Goal: Information Seeking & Learning: Check status

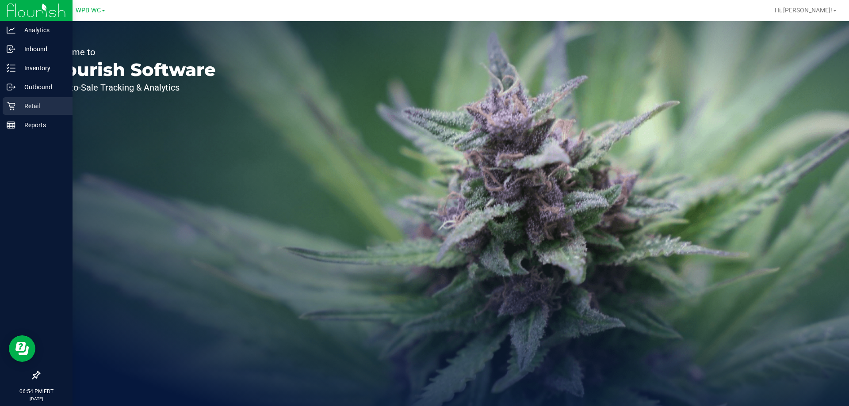
click at [18, 112] on div "Retail" at bounding box center [38, 106] width 70 height 18
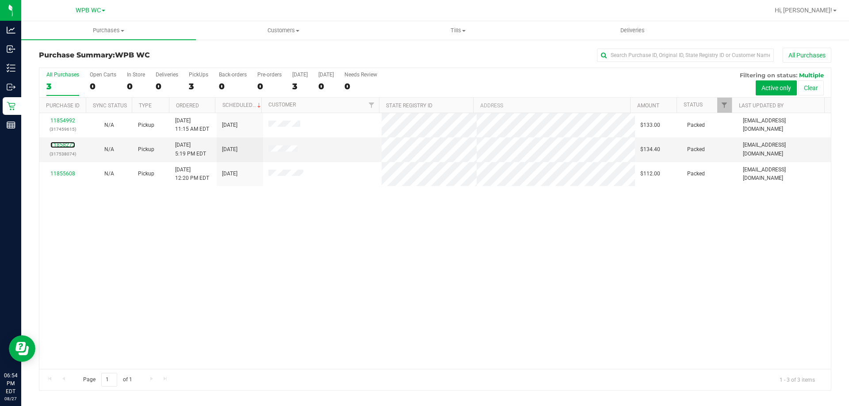
click at [67, 144] on link "11858272" at bounding box center [62, 145] width 25 height 6
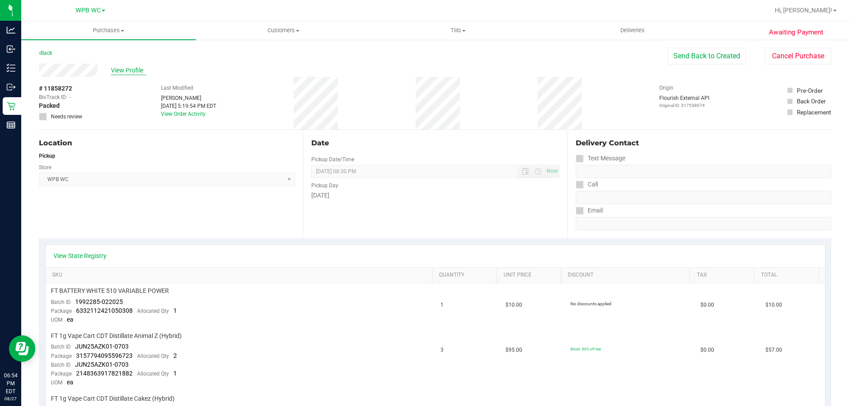
click at [122, 70] on span "View Profile" at bounding box center [128, 70] width 35 height 9
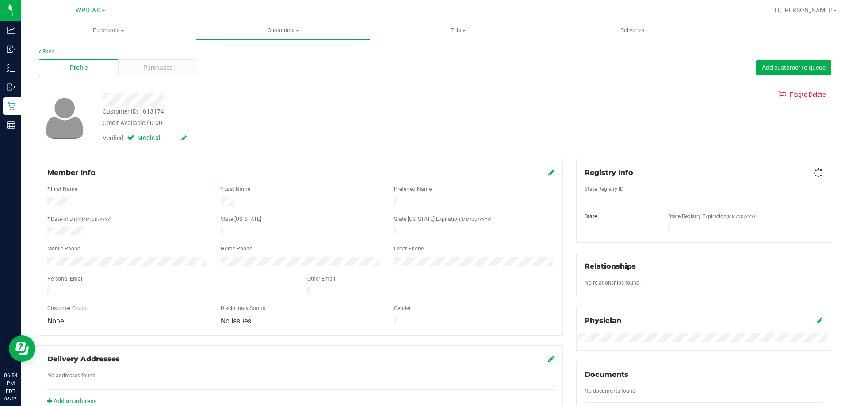
click at [122, 70] on div "Purchases" at bounding box center [157, 67] width 79 height 17
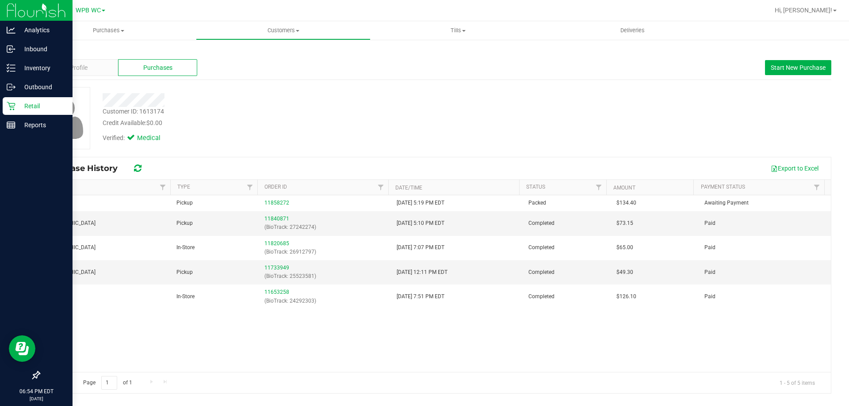
click at [13, 110] on icon at bounding box center [11, 106] width 8 height 8
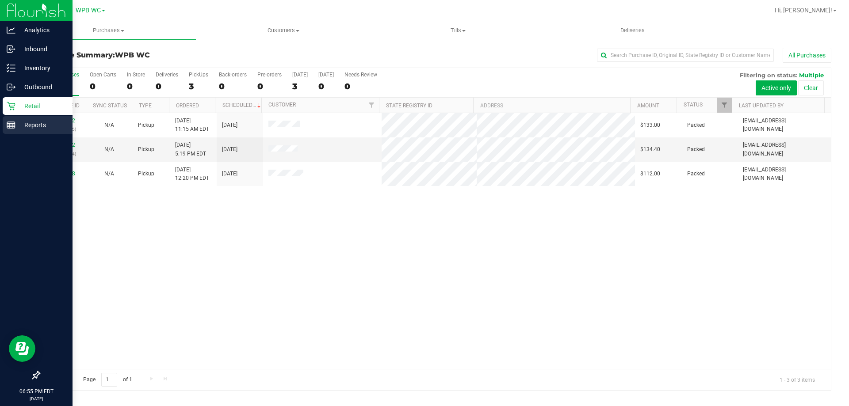
click at [16, 127] on p "Reports" at bounding box center [41, 125] width 53 height 11
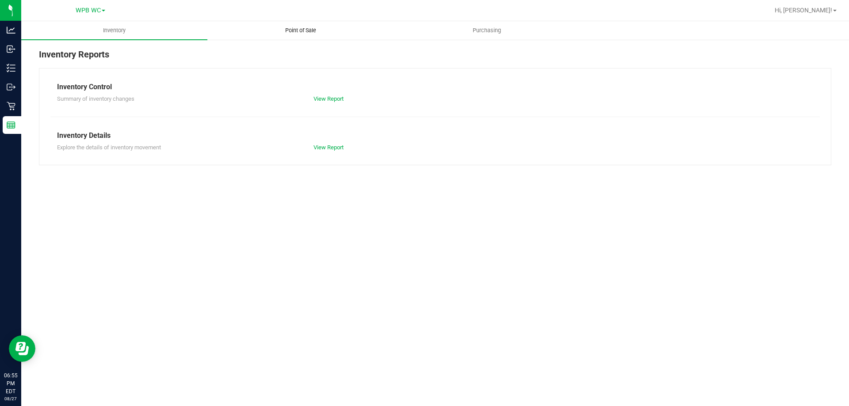
click at [310, 32] on span "Point of Sale" at bounding box center [300, 31] width 55 height 8
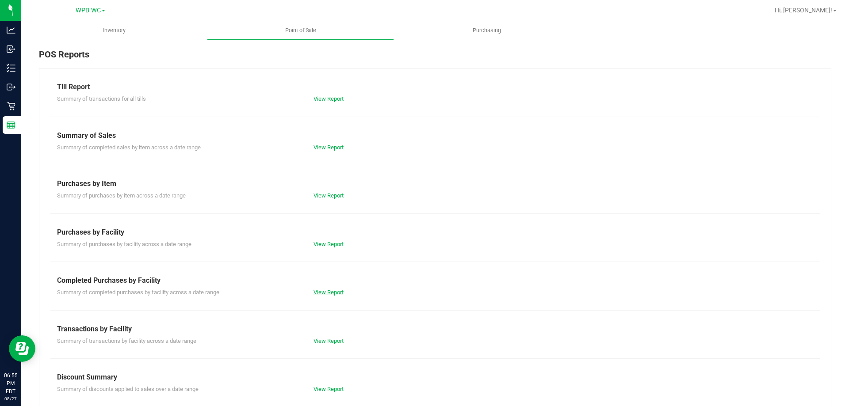
click at [327, 293] on link "View Report" at bounding box center [328, 292] width 30 height 7
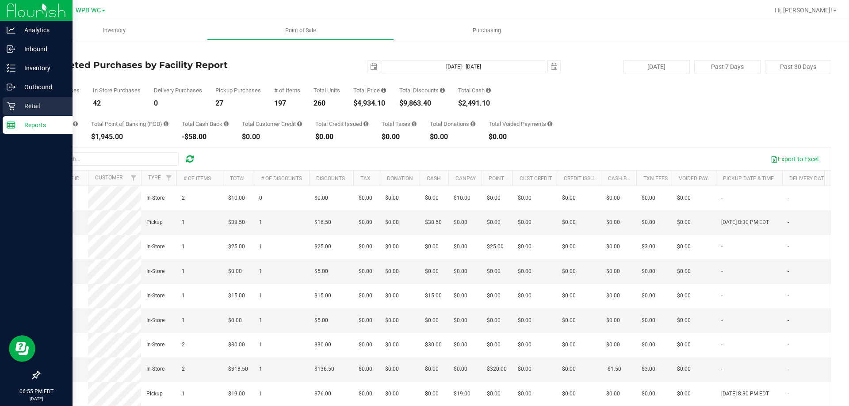
click at [11, 99] on div "Retail" at bounding box center [38, 106] width 70 height 18
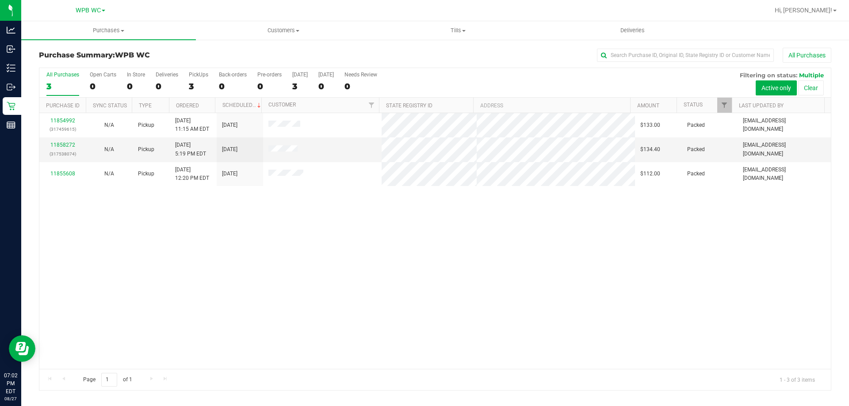
click at [71, 88] on div "3" at bounding box center [62, 86] width 33 height 10
click at [0, 0] on input "All Purchases 3" at bounding box center [0, 0] width 0 height 0
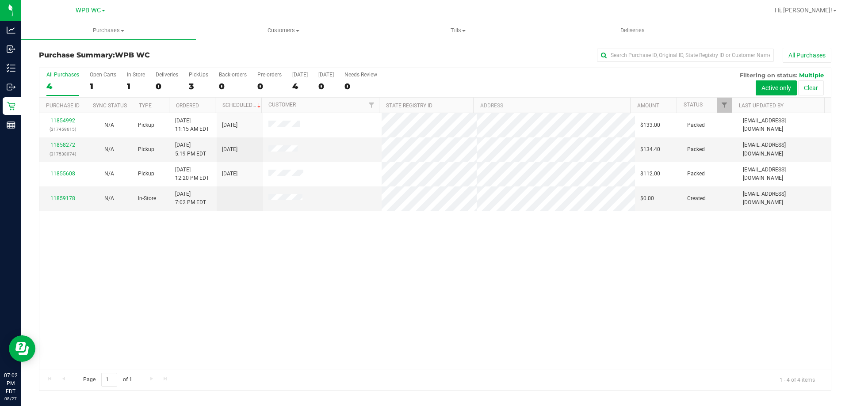
click at [46, 88] on div "All Purchases 4 Open Carts 1 In Store 1 Deliveries 0 PickUps 3 Back-orders 0 Pr…" at bounding box center [434, 83] width 791 height 30
click at [59, 82] on div "4" at bounding box center [62, 86] width 33 height 10
click at [0, 0] on input "All Purchases 4" at bounding box center [0, 0] width 0 height 0
